Goal: Navigation & Orientation: Find specific page/section

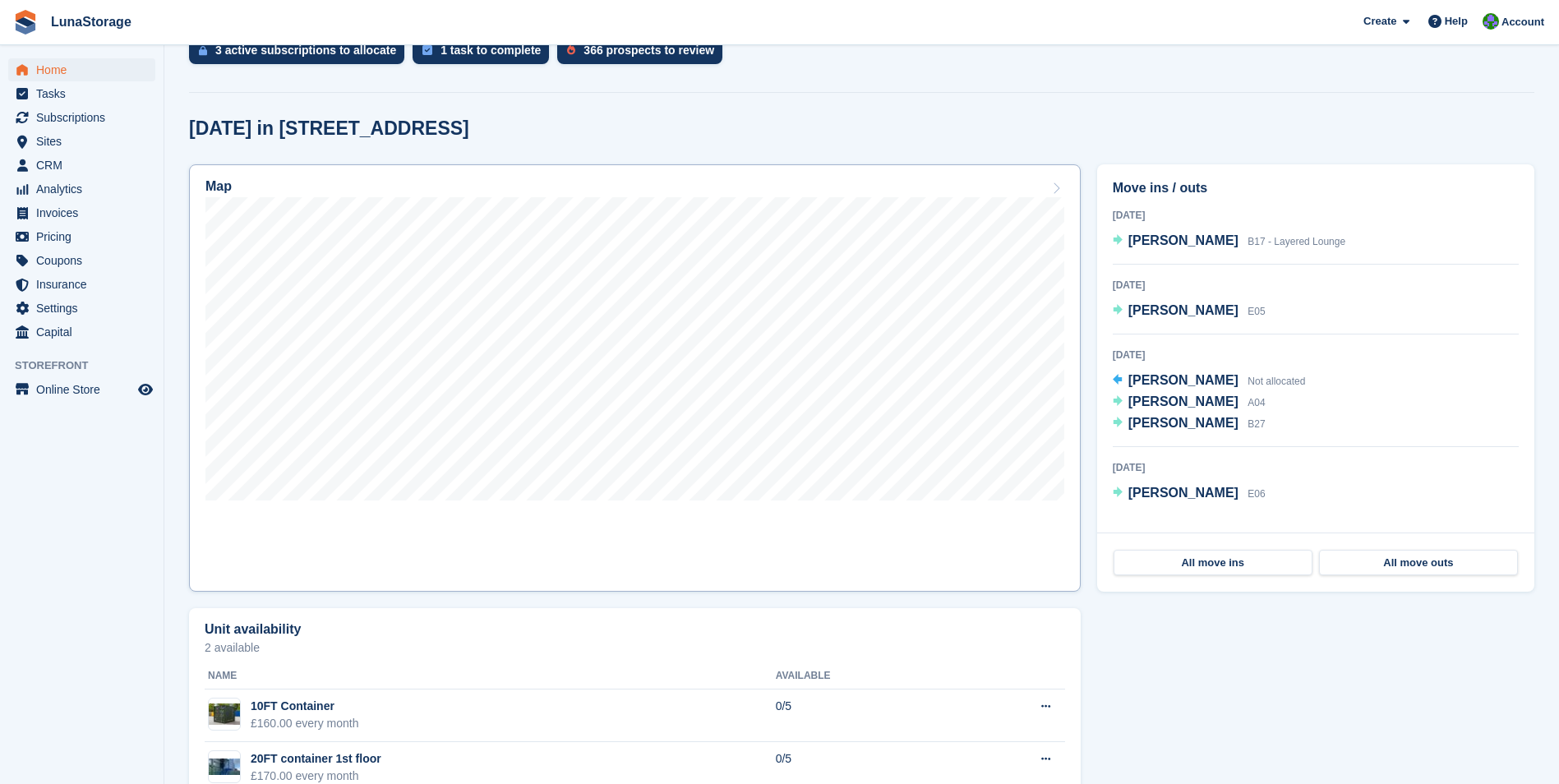
scroll to position [358, 0]
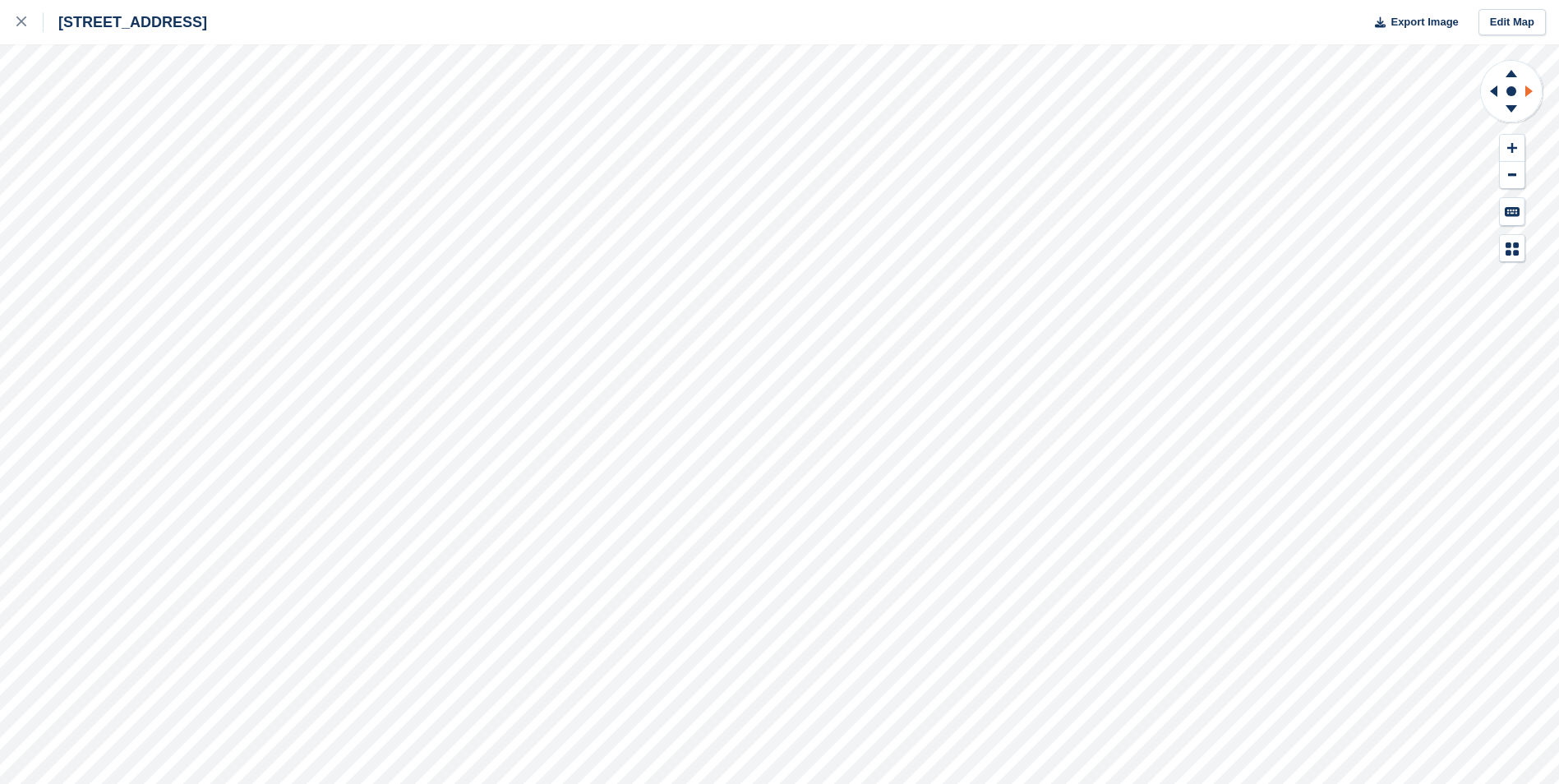
click at [1528, 90] on icon at bounding box center [1529, 92] width 7 height 12
click at [1515, 110] on icon at bounding box center [1511, 111] width 42 height 21
click at [1527, 89] on icon at bounding box center [1529, 92] width 7 height 12
